Goal: Task Accomplishment & Management: Complete application form

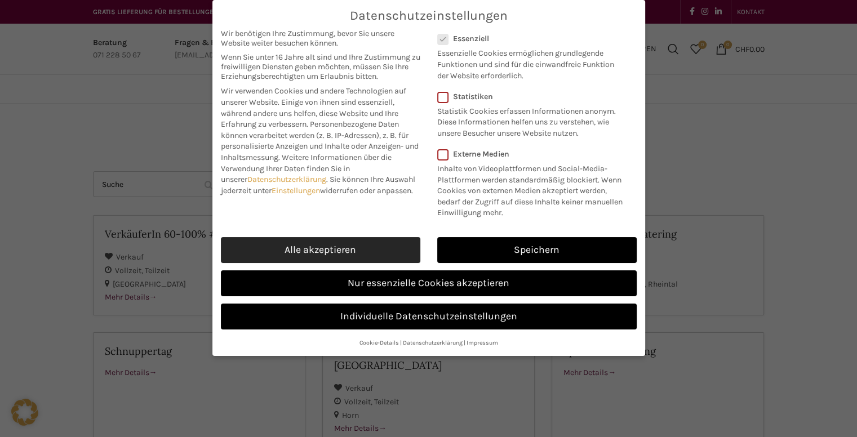
click at [341, 235] on div "Alle akzeptieren" at bounding box center [321, 249] width 216 height 33
drag, startPoint x: 342, startPoint y: 262, endPoint x: 339, endPoint y: 253, distance: 10.0
click at [341, 260] on div "Alle akzeptieren" at bounding box center [321, 249] width 216 height 33
click at [339, 251] on link "Alle akzeptieren" at bounding box center [321, 250] width 200 height 26
checkbox input "true"
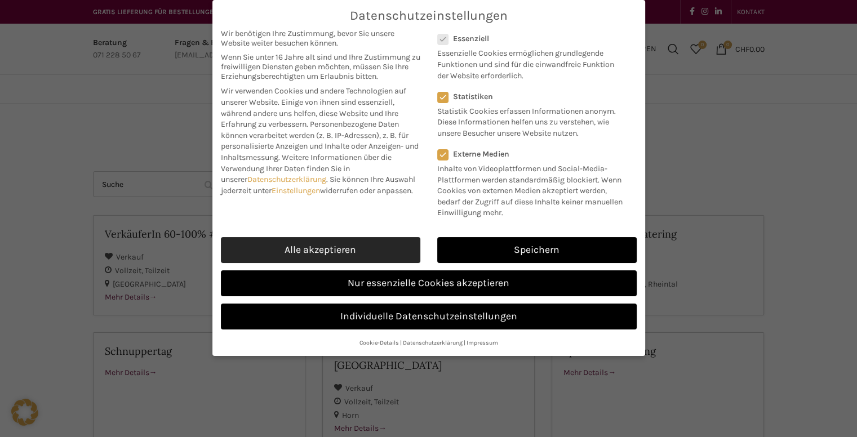
checkbox input "true"
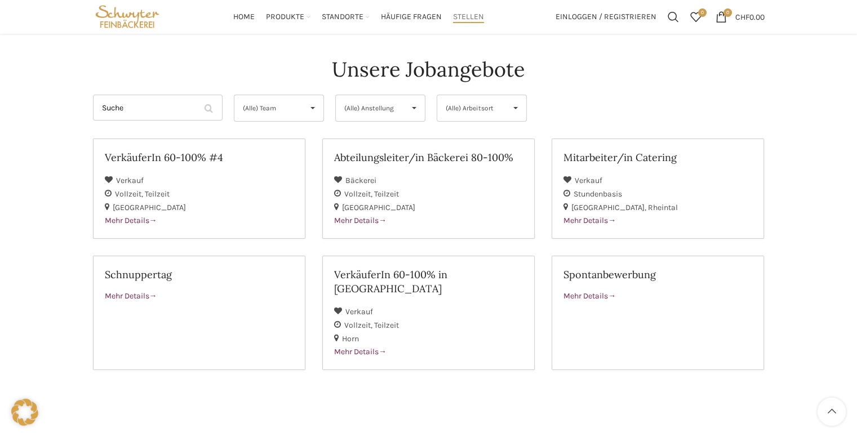
scroll to position [56, 0]
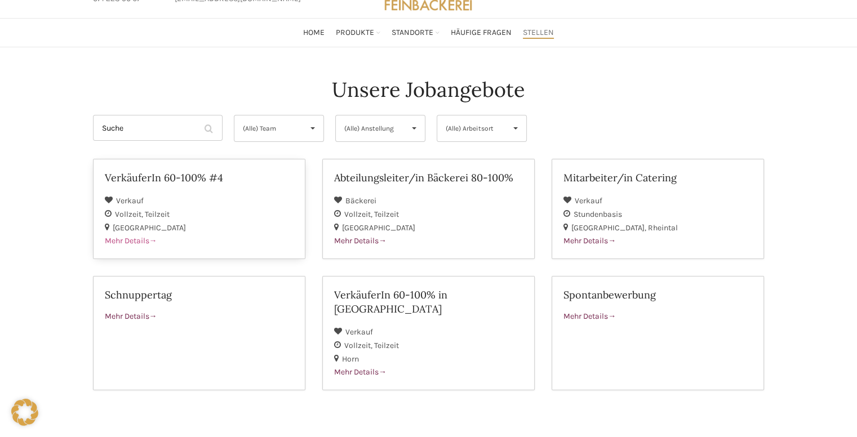
click at [237, 207] on div "Vollzeit Teilzeit" at bounding box center [199, 214] width 189 height 14
